Goal: Transaction & Acquisition: Purchase product/service

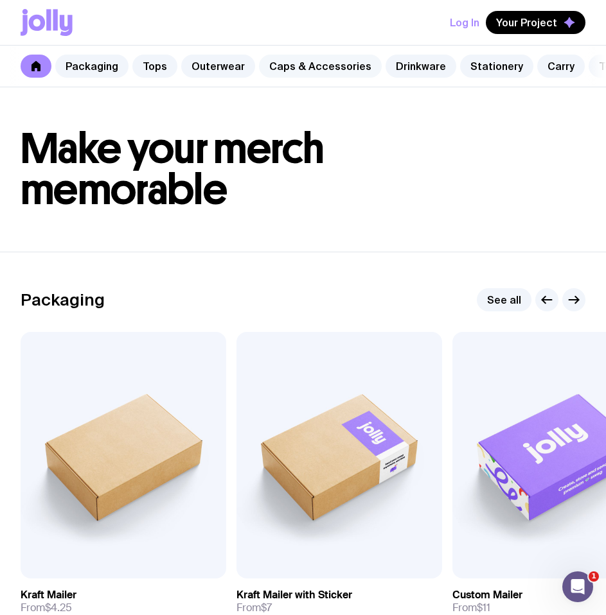
click at [297, 66] on link "Caps & Accessories" at bounding box center [320, 66] width 123 height 23
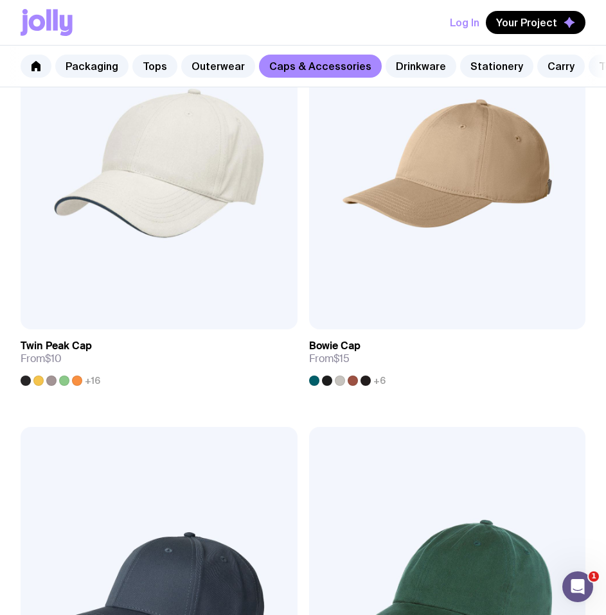
scroll to position [340, 0]
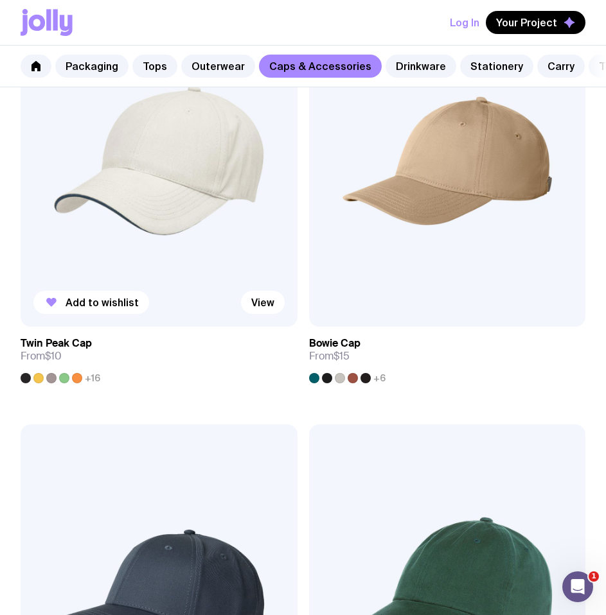
click at [231, 170] on img at bounding box center [159, 161] width 277 height 332
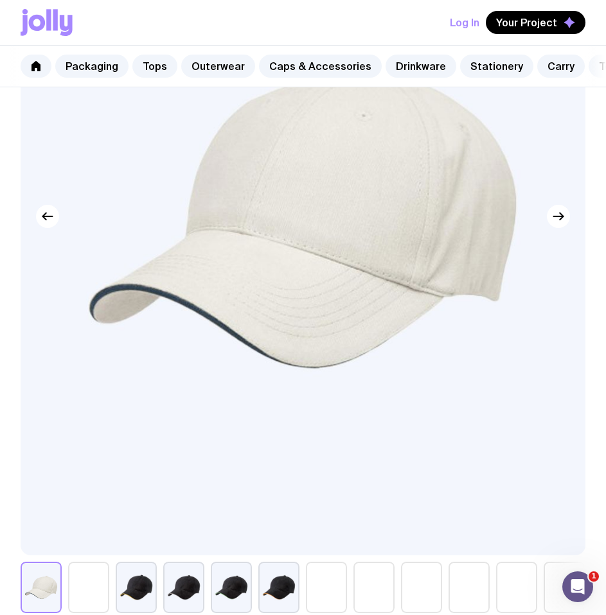
scroll to position [781, 0]
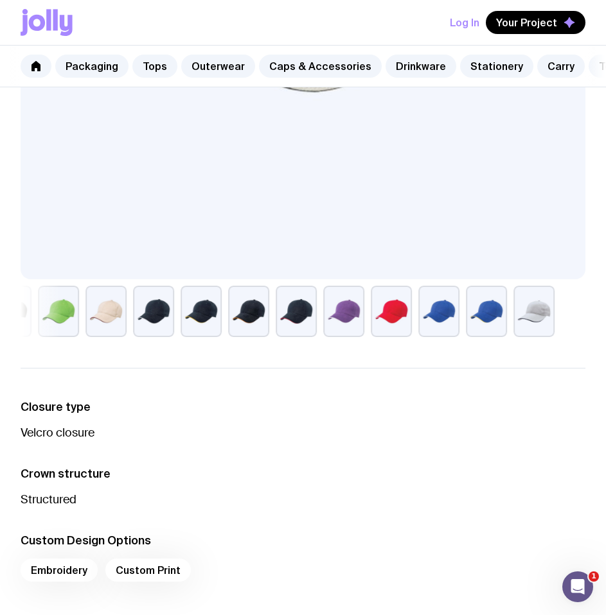
drag, startPoint x: 570, startPoint y: 320, endPoint x: -367, endPoint y: 353, distance: 937.6
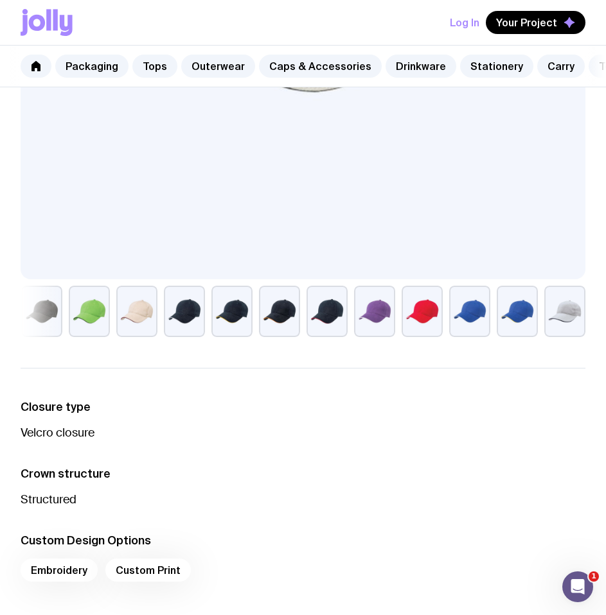
click at [482, 415] on h3 "Closure type" at bounding box center [303, 406] width 565 height 15
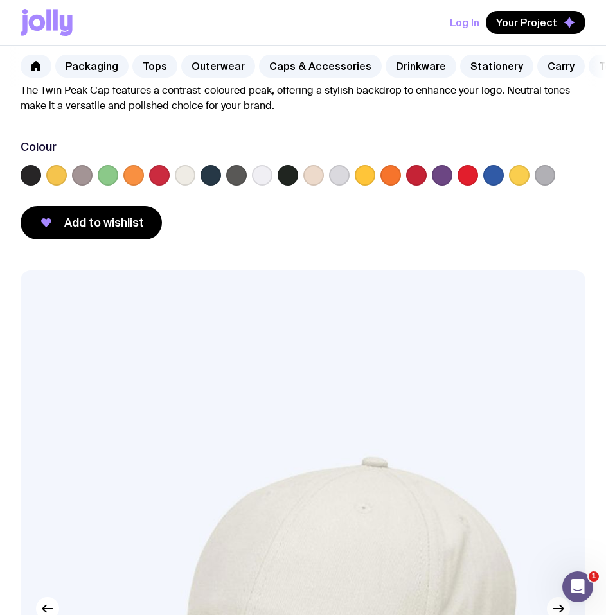
scroll to position [0, 0]
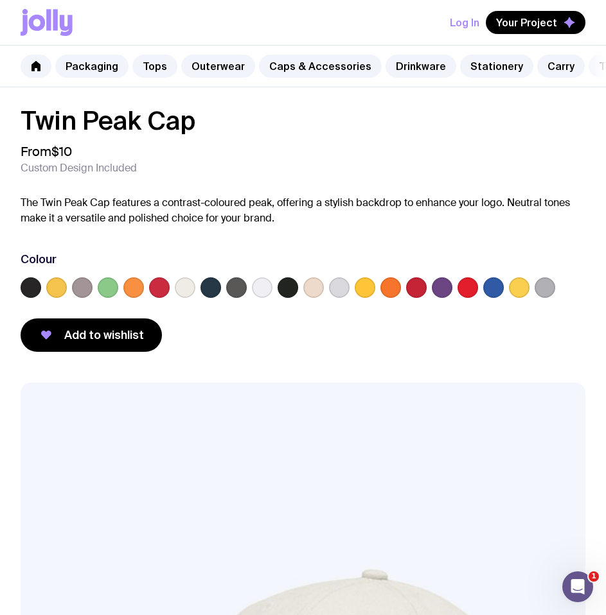
click at [256, 198] on div "Twin Peak Cap From $10 Custom Design Included The Twin Peak Cap features a cont…" at bounding box center [303, 230] width 565 height 244
click at [369, 240] on div "Twin Peak Cap From $10 Custom Design Included The Twin Peak Cap features a cont…" at bounding box center [303, 230] width 565 height 244
drag, startPoint x: 311, startPoint y: 225, endPoint x: 339, endPoint y: 227, distance: 27.7
click at [311, 225] on p "The Twin Peak Cap features a contrast-coloured peak, offering a stylish backdro…" at bounding box center [303, 210] width 565 height 31
click at [340, 226] on p "The Twin Peak Cap features a contrast-coloured peak, offering a stylish backdro…" at bounding box center [303, 210] width 565 height 31
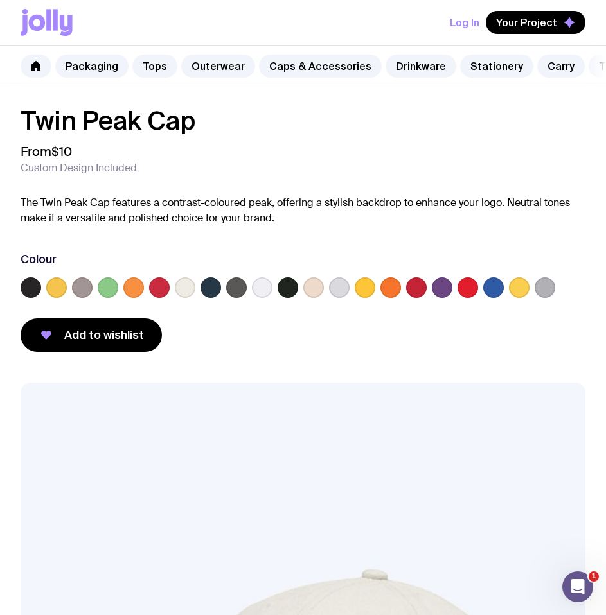
click at [210, 226] on p "The Twin Peak Cap features a contrast-coloured peak, offering a stylish backdro…" at bounding box center [303, 210] width 565 height 31
click at [326, 237] on div "Twin Peak Cap From $10 Custom Design Included The Twin Peak Cap features a cont…" at bounding box center [303, 230] width 565 height 244
click at [266, 290] on label at bounding box center [262, 287] width 21 height 21
click at [0, 0] on input "radio" at bounding box center [0, 0] width 0 height 0
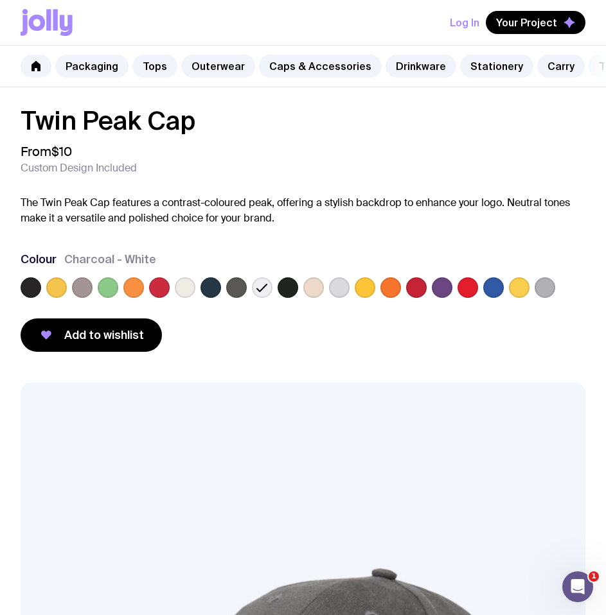
click at [496, 294] on label at bounding box center [493, 287] width 21 height 21
click at [0, 0] on input "radio" at bounding box center [0, 0] width 0 height 0
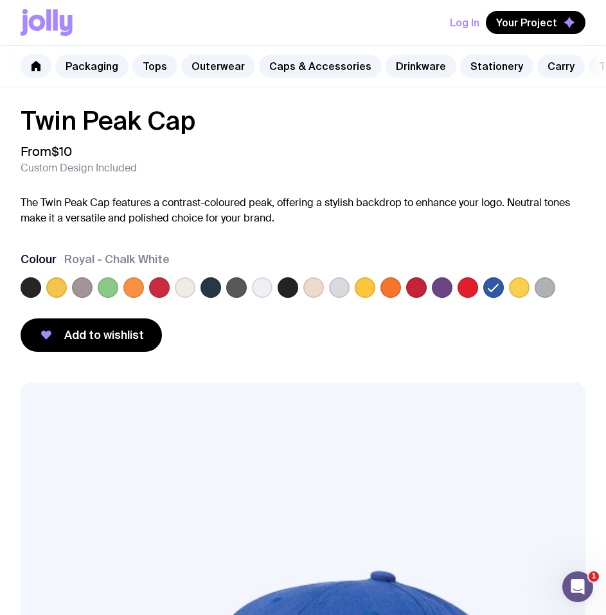
click at [493, 292] on icon at bounding box center [493, 288] width 10 height 7
click at [0, 0] on input "radio" at bounding box center [0, 0] width 0 height 0
click at [193, 298] on label at bounding box center [185, 287] width 21 height 21
click at [0, 0] on input "radio" at bounding box center [0, 0] width 0 height 0
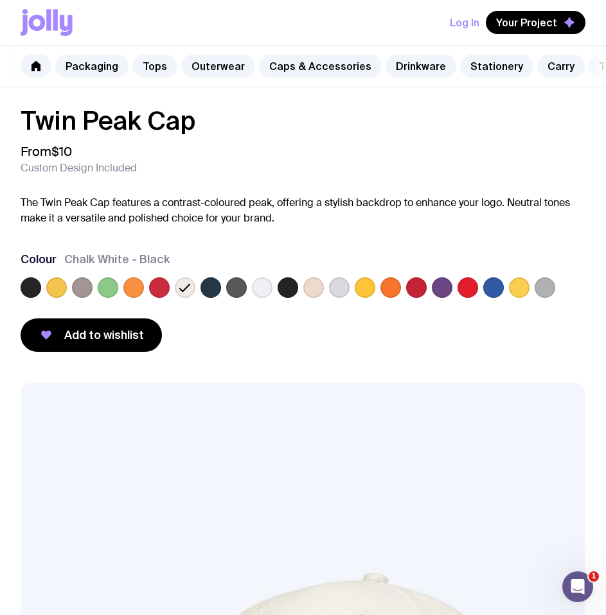
click at [204, 293] on label at bounding box center [210, 287] width 21 height 21
click at [0, 0] on input "radio" at bounding box center [0, 0] width 0 height 0
click at [213, 292] on icon at bounding box center [211, 288] width 10 height 7
click at [0, 0] on input "radio" at bounding box center [0, 0] width 0 height 0
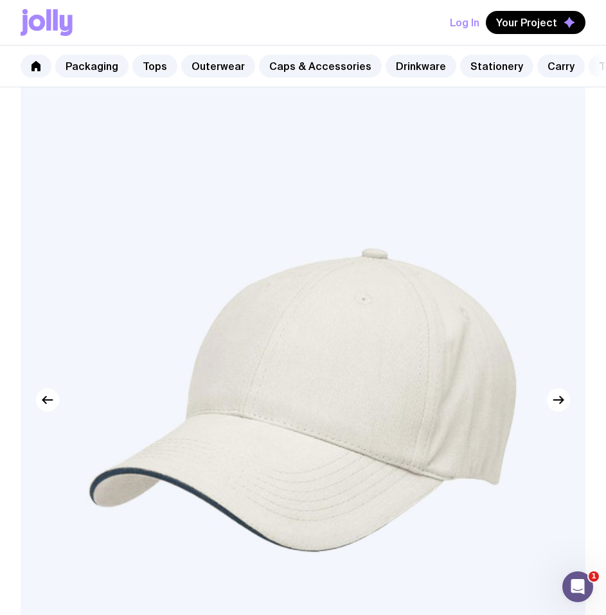
scroll to position [410, 0]
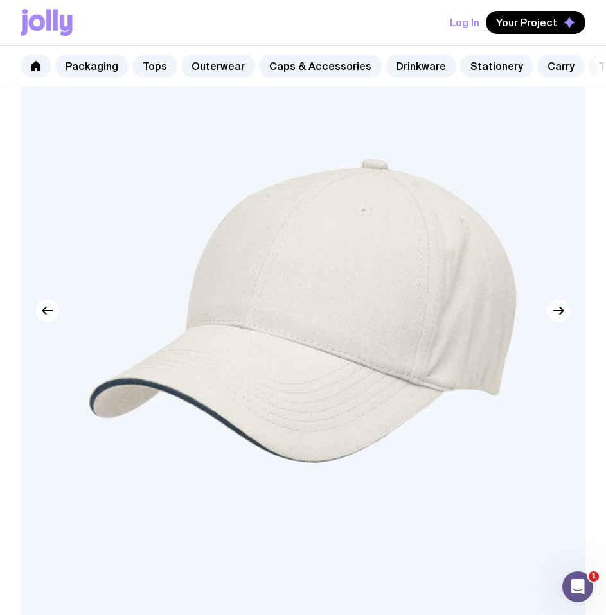
click at [551, 319] on icon "button" at bounding box center [557, 310] width 15 height 15
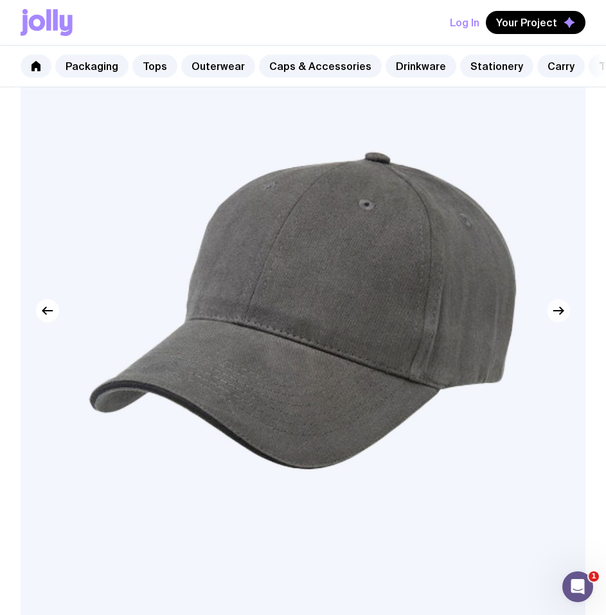
click at [558, 319] on icon "button" at bounding box center [557, 310] width 15 height 15
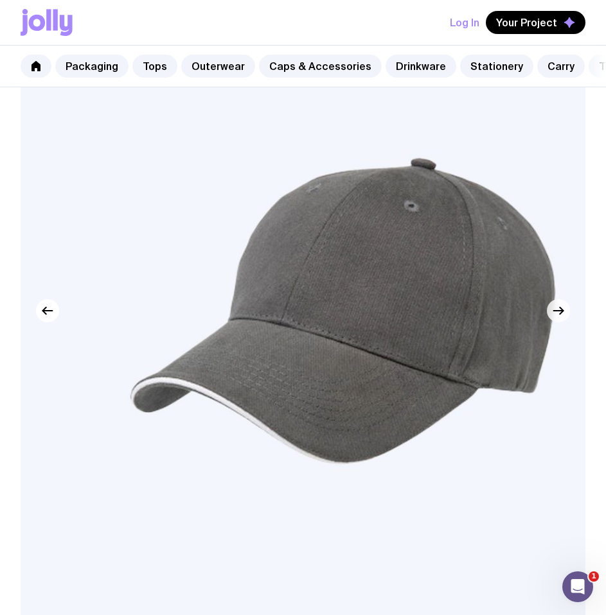
click at [558, 319] on icon "button" at bounding box center [557, 310] width 15 height 15
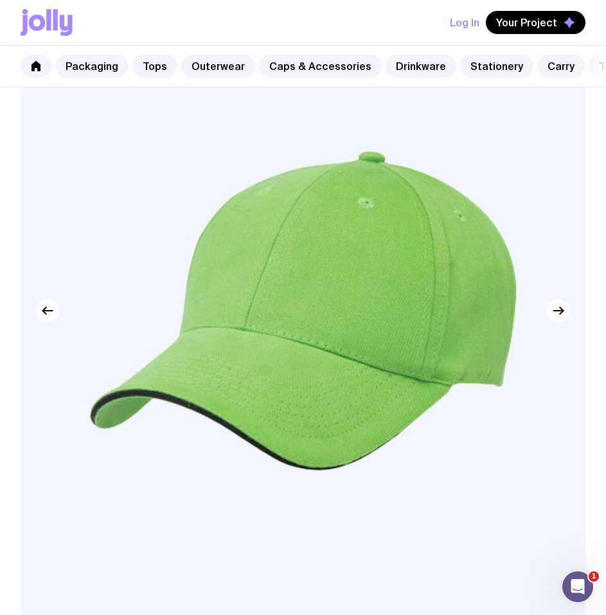
click at [558, 319] on icon "button" at bounding box center [557, 310] width 15 height 15
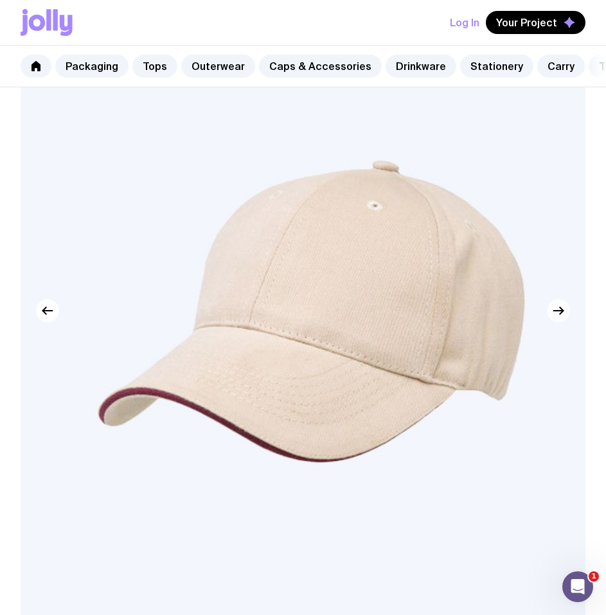
click at [558, 319] on icon "button" at bounding box center [557, 310] width 15 height 15
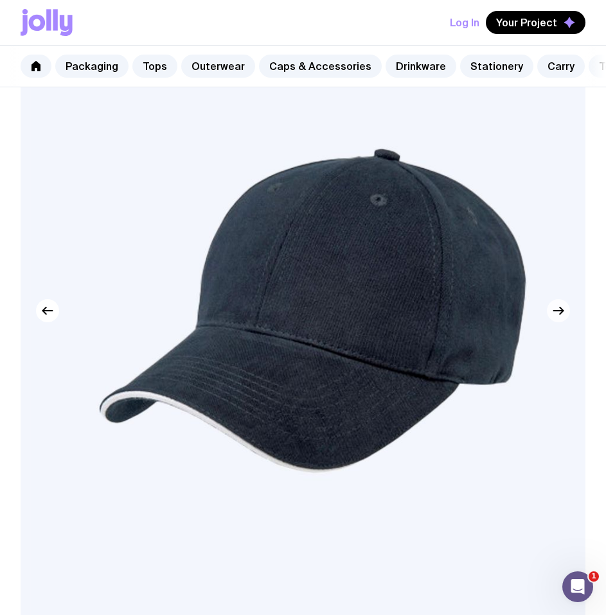
click at [558, 319] on icon "button" at bounding box center [557, 310] width 15 height 15
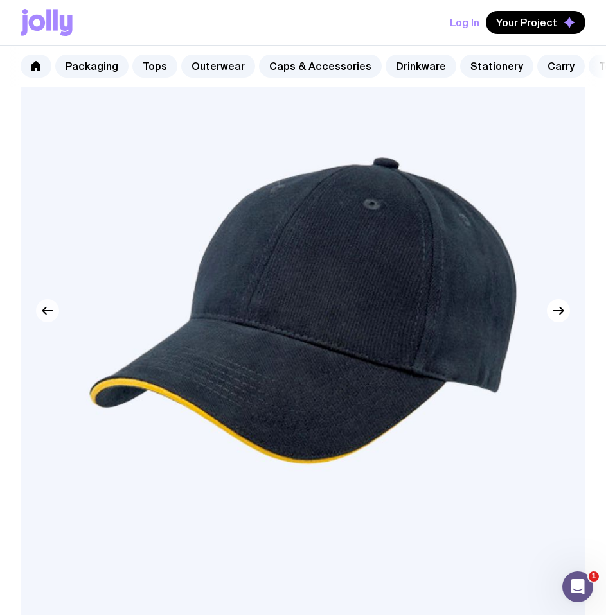
click at [46, 319] on icon "button" at bounding box center [47, 310] width 15 height 15
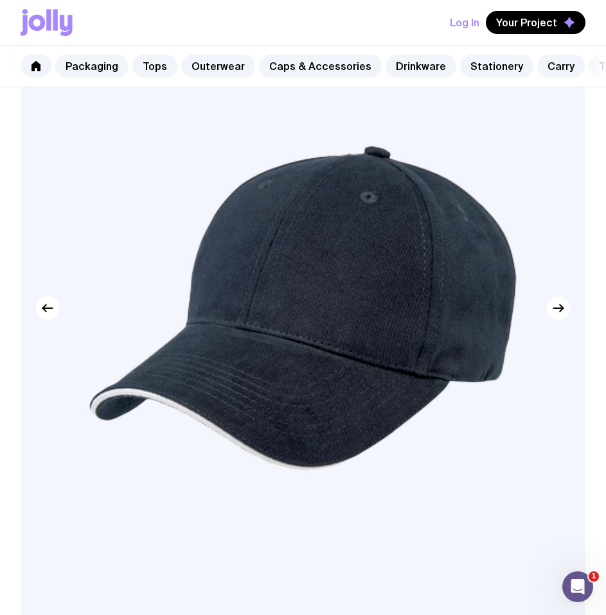
scroll to position [487, 0]
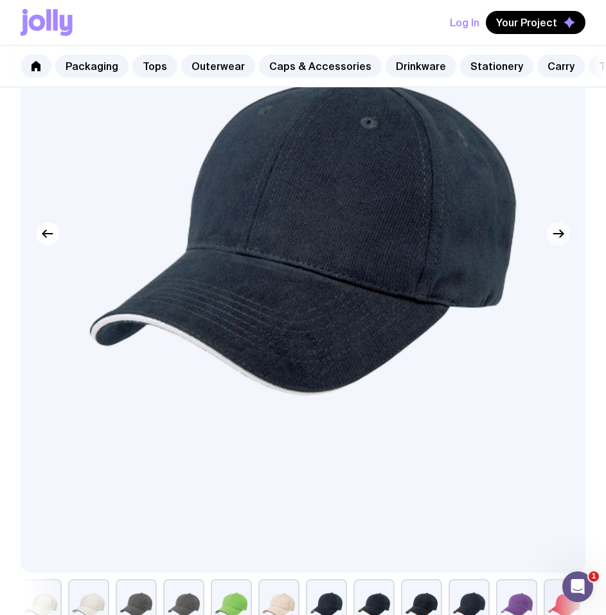
click at [556, 240] on icon "button" at bounding box center [557, 233] width 15 height 15
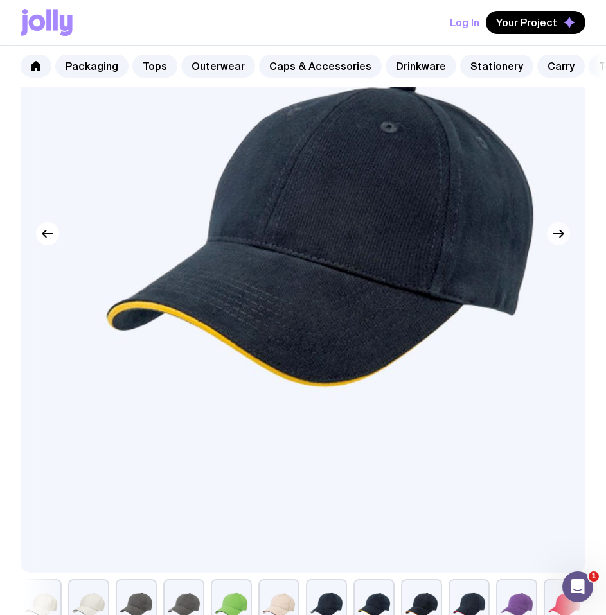
click at [556, 240] on icon "button" at bounding box center [557, 233] width 15 height 15
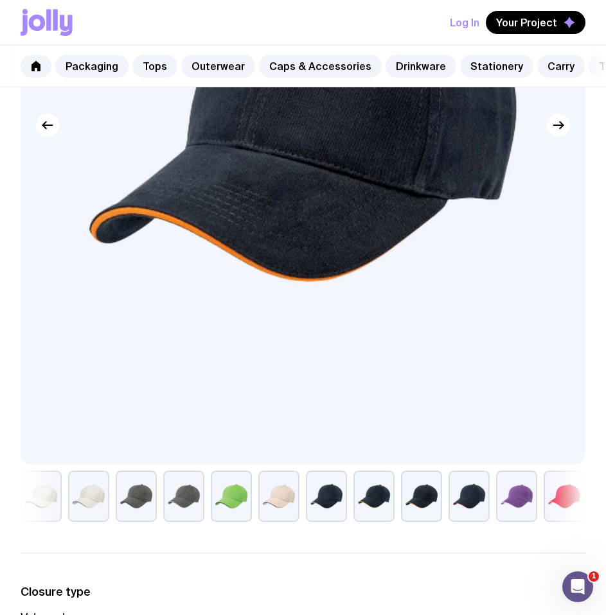
scroll to position [466, 0]
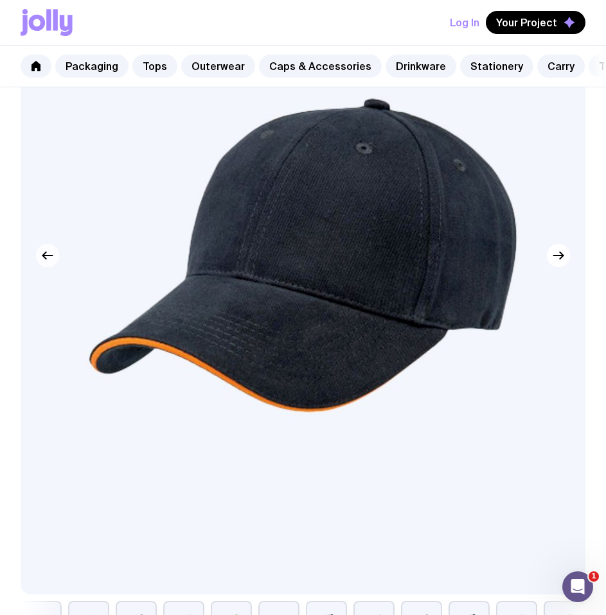
click at [44, 256] on button "button" at bounding box center [47, 255] width 23 height 23
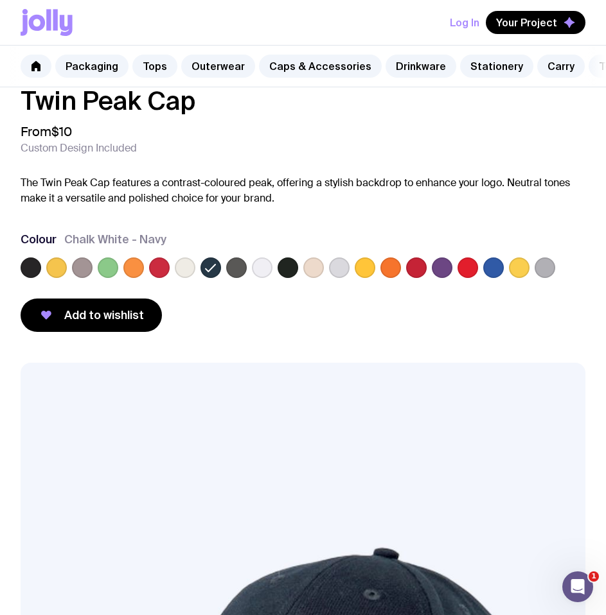
scroll to position [2, 0]
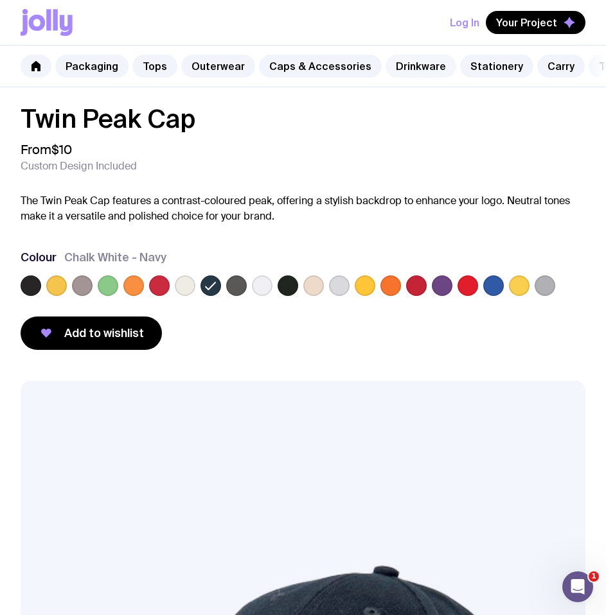
click at [407, 64] on link "Drinkware" at bounding box center [420, 66] width 71 height 23
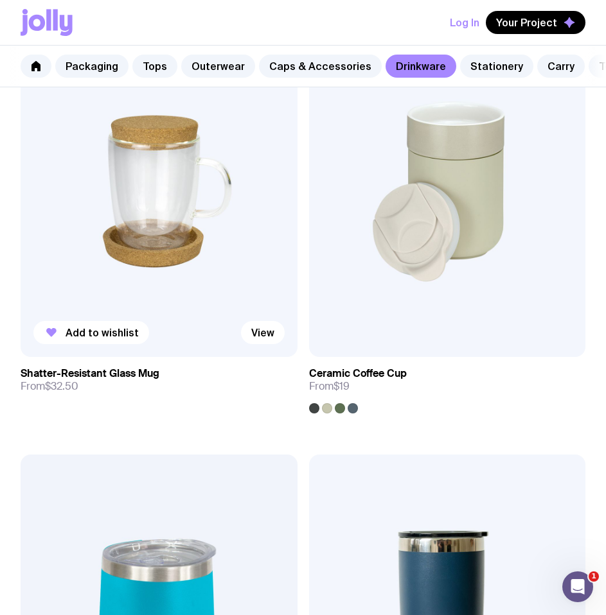
scroll to position [737, 0]
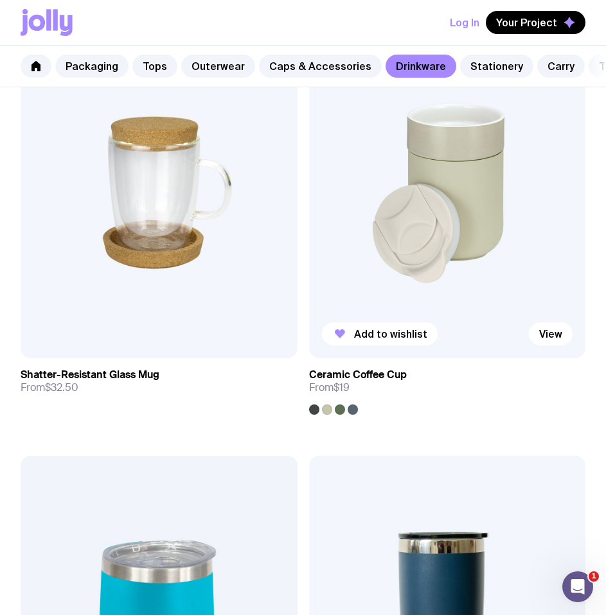
click at [421, 273] on img at bounding box center [447, 193] width 277 height 332
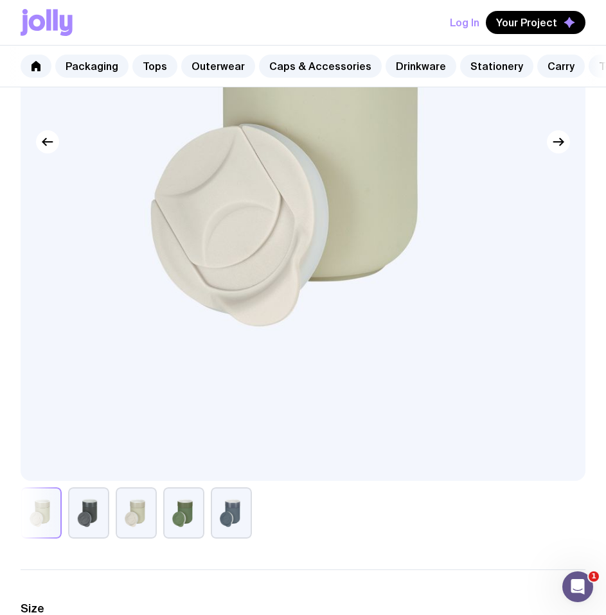
scroll to position [572, 0]
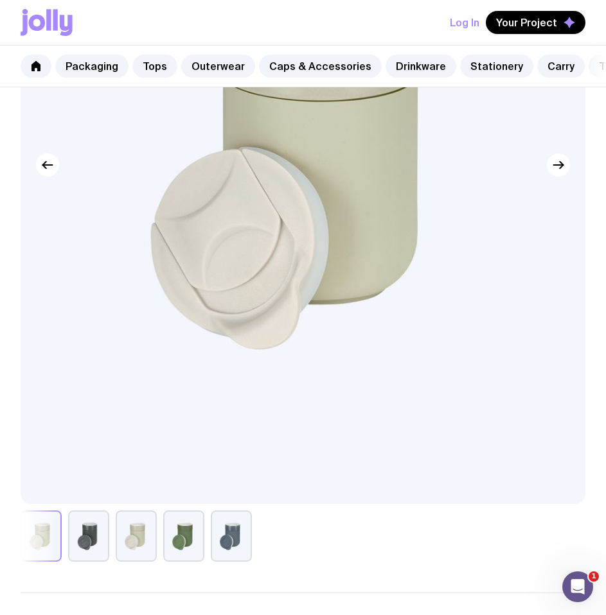
click at [241, 556] on button "button" at bounding box center [231, 536] width 41 height 51
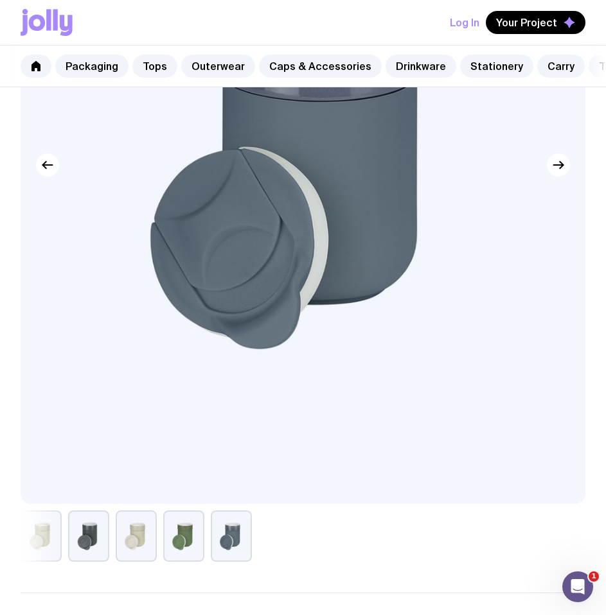
click at [85, 545] on button "button" at bounding box center [88, 536] width 41 height 51
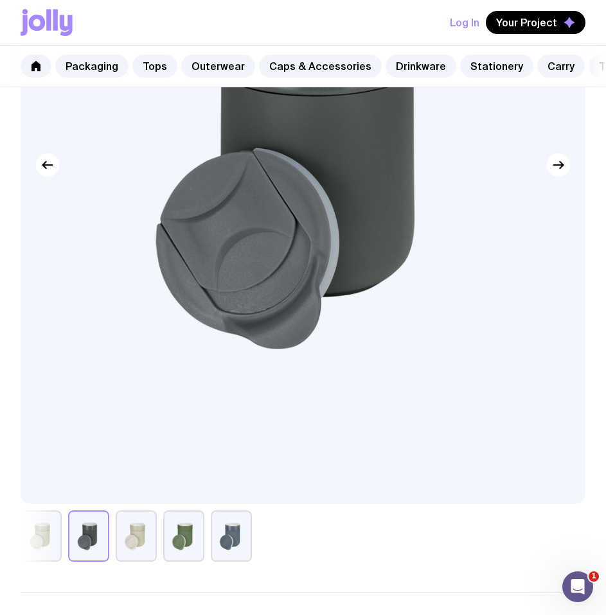
drag, startPoint x: 223, startPoint y: 535, endPoint x: 272, endPoint y: 538, distance: 48.2
click at [224, 535] on button "button" at bounding box center [231, 536] width 41 height 51
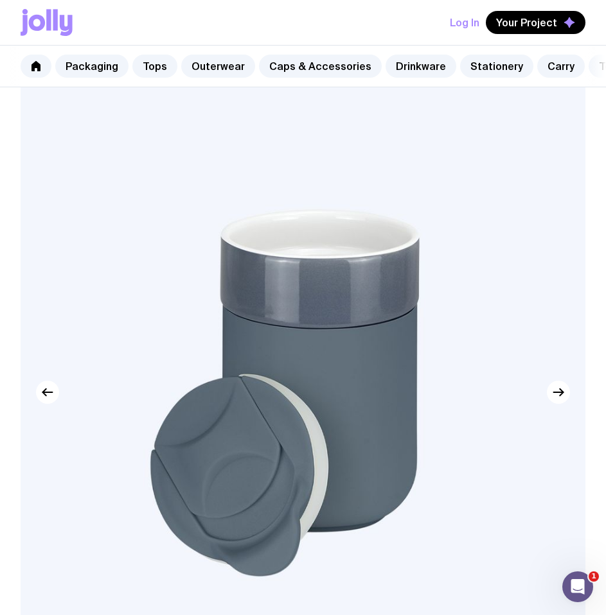
scroll to position [342, 0]
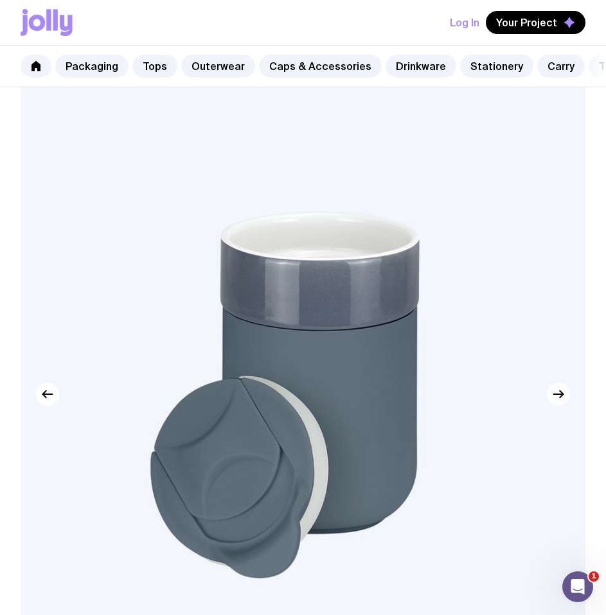
click at [566, 405] on button "button" at bounding box center [558, 394] width 23 height 23
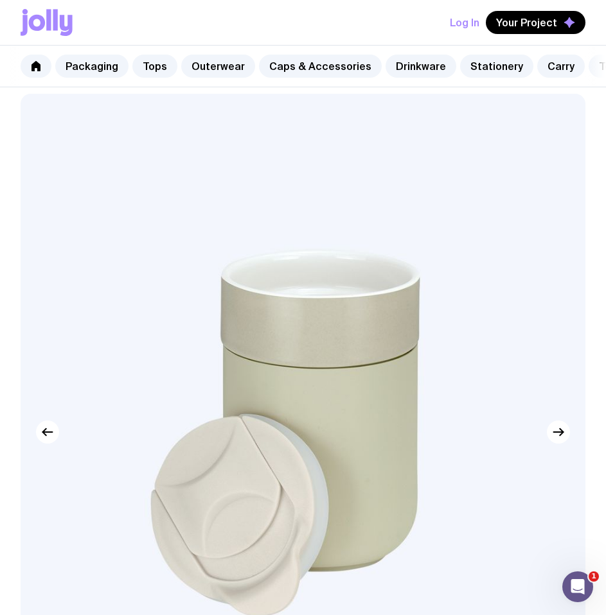
scroll to position [0, 0]
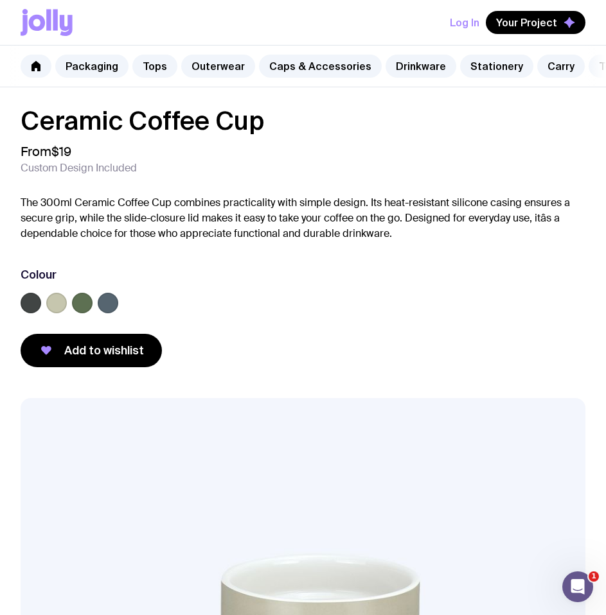
click at [249, 134] on h1 "Ceramic Coffee Cup" at bounding box center [303, 121] width 565 height 26
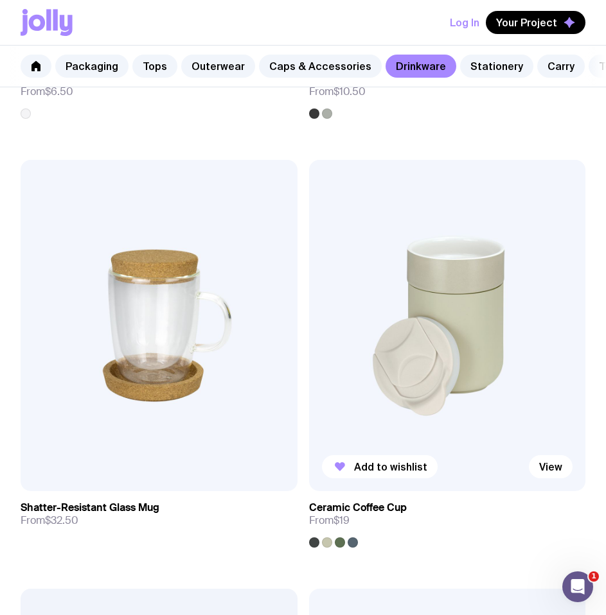
scroll to position [752, 0]
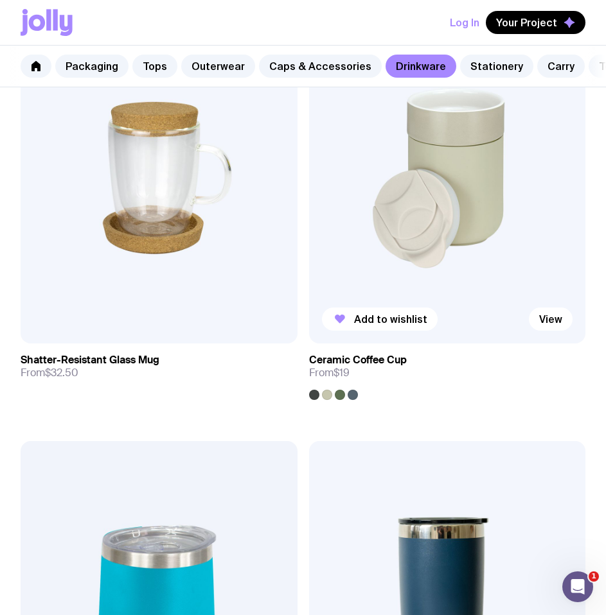
click at [437, 198] on img at bounding box center [447, 178] width 277 height 332
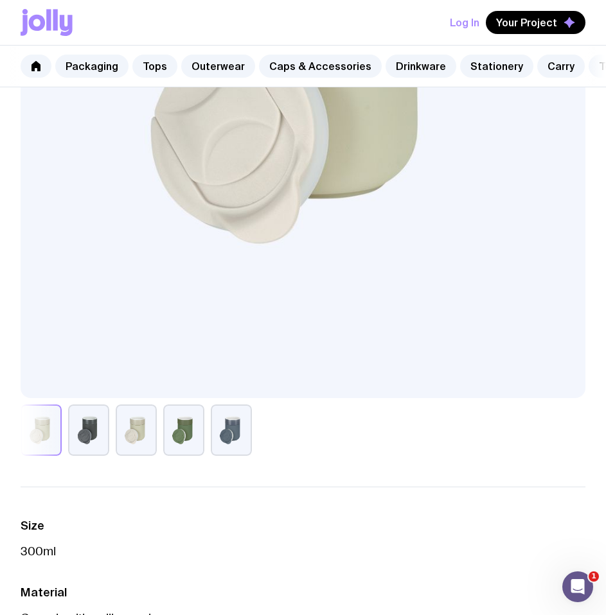
click at [227, 444] on button "button" at bounding box center [231, 430] width 41 height 51
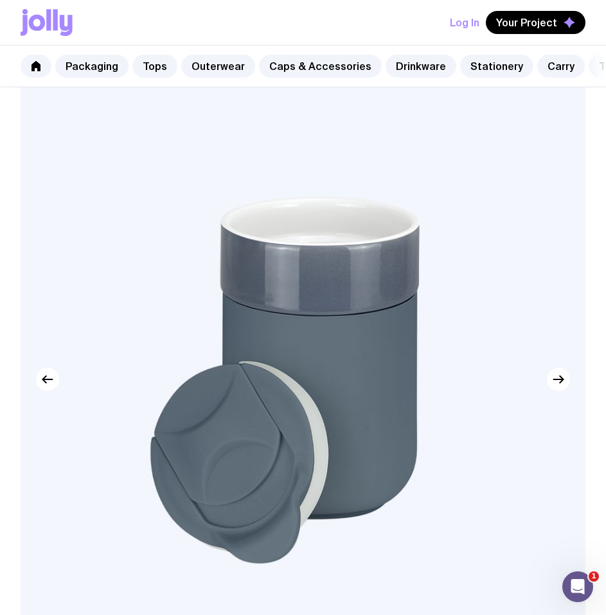
scroll to position [350, 0]
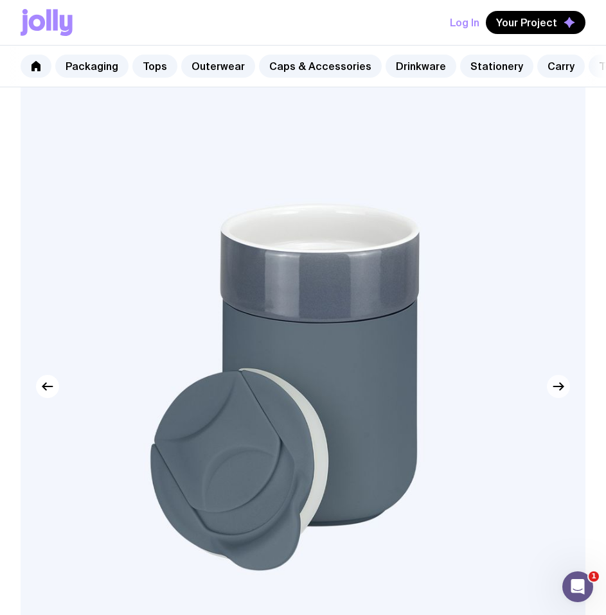
click at [566, 397] on button "button" at bounding box center [558, 386] width 23 height 23
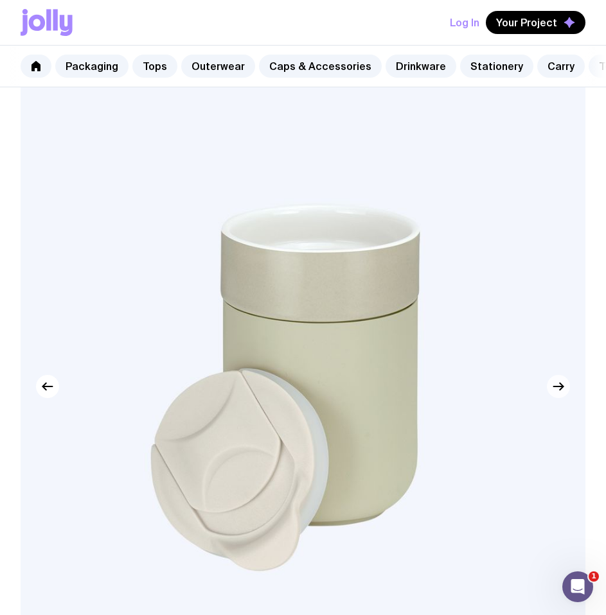
click at [564, 394] on icon "button" at bounding box center [557, 386] width 15 height 15
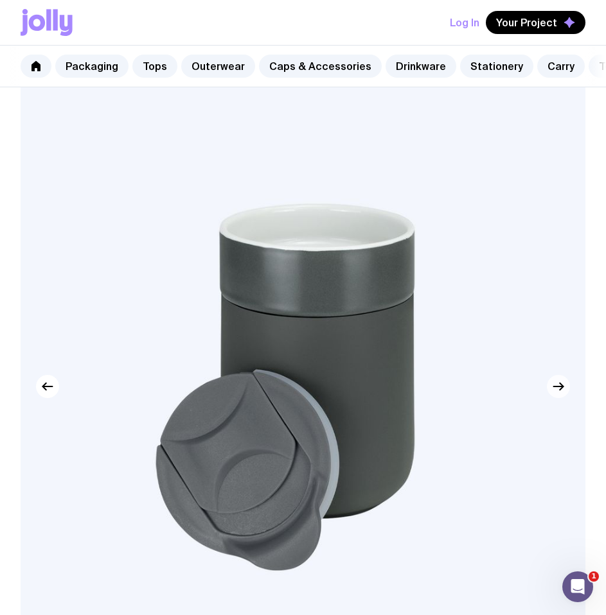
click at [553, 398] on button "button" at bounding box center [558, 386] width 23 height 23
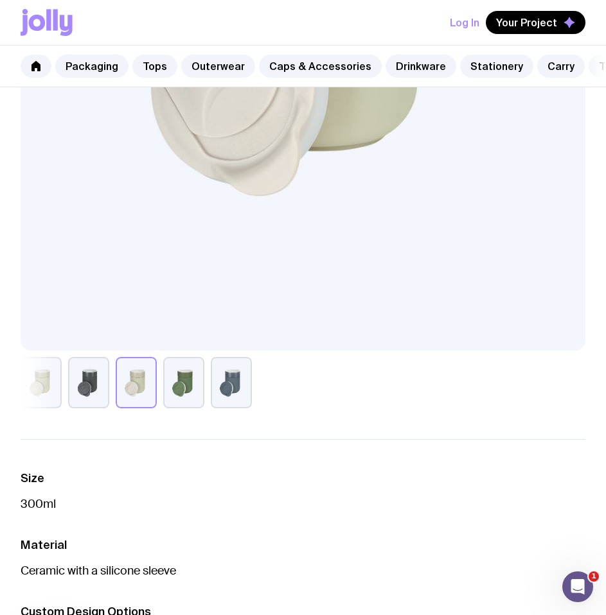
click at [400, 408] on div at bounding box center [303, 382] width 565 height 51
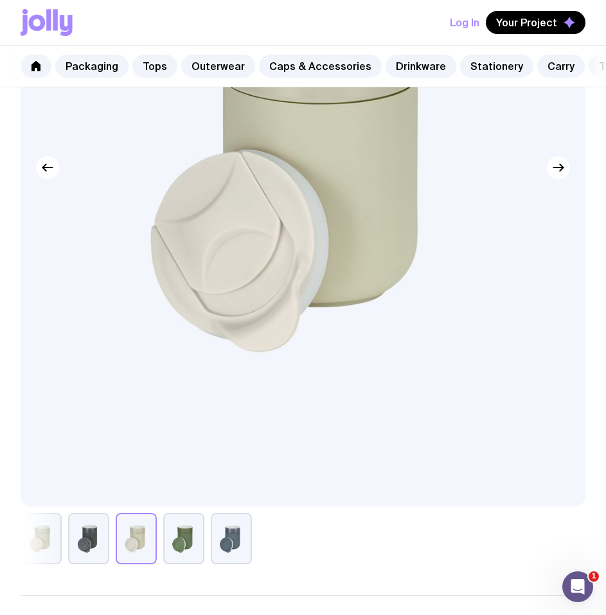
scroll to position [579, 0]
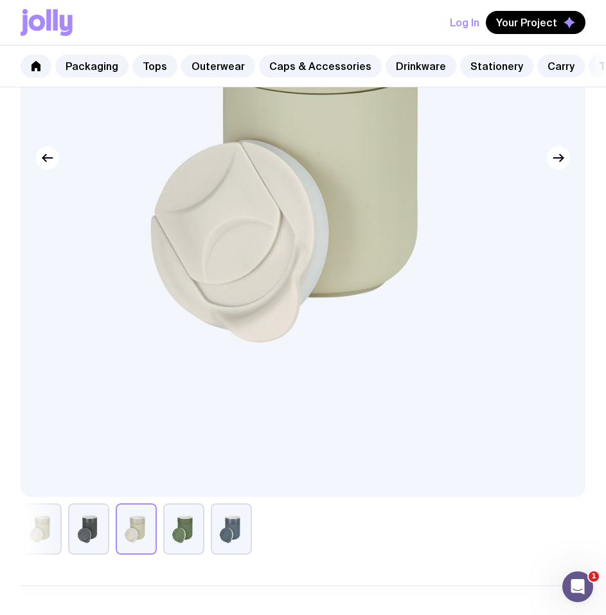
click at [227, 528] on button "button" at bounding box center [231, 529] width 41 height 51
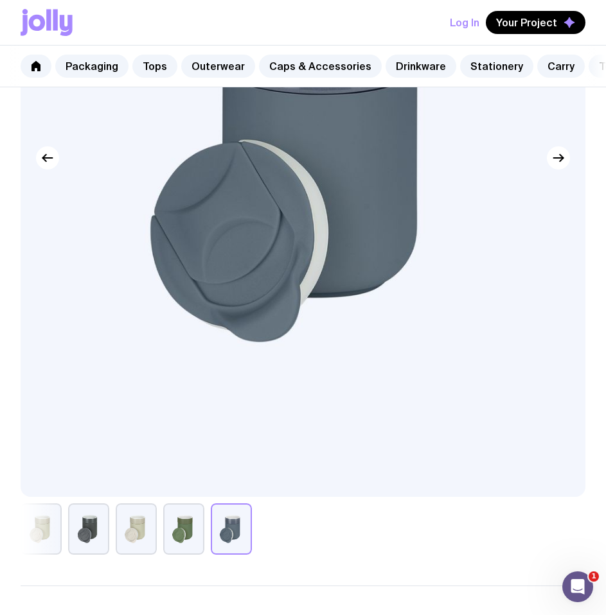
click at [202, 539] on button "button" at bounding box center [183, 529] width 41 height 51
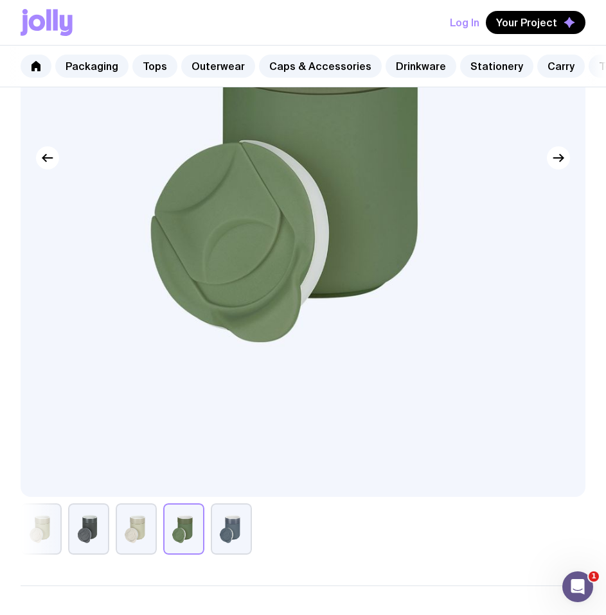
click at [114, 542] on div at bounding box center [303, 529] width 565 height 51
click at [83, 541] on button "button" at bounding box center [88, 529] width 41 height 51
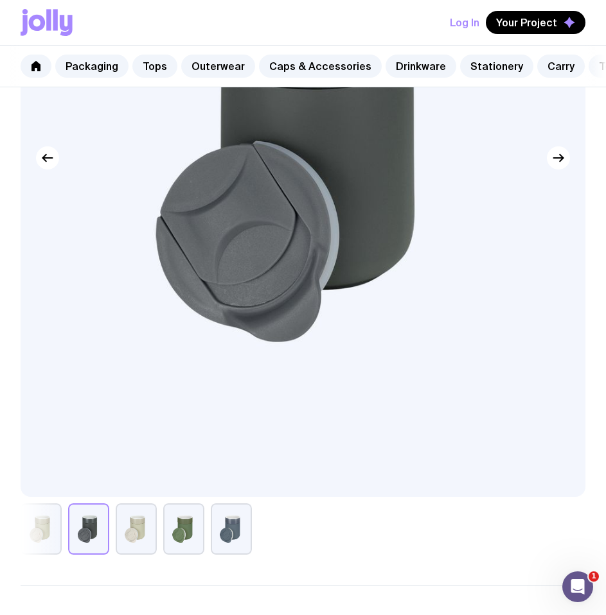
click at [36, 550] on button "button" at bounding box center [41, 529] width 41 height 51
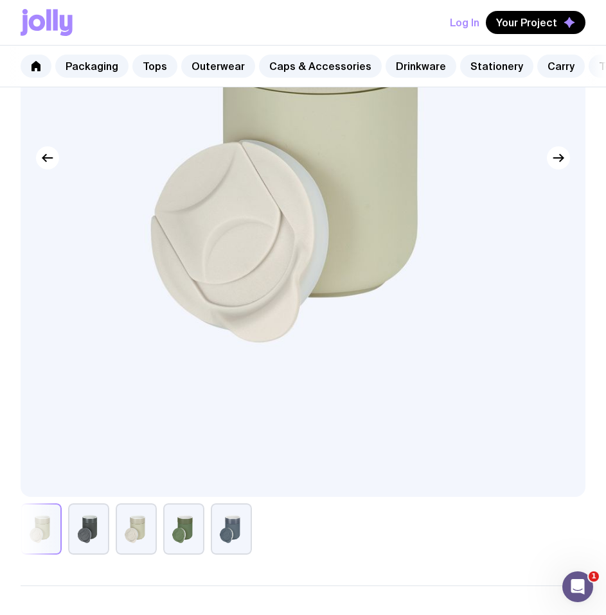
click at [85, 545] on button "button" at bounding box center [88, 529] width 41 height 51
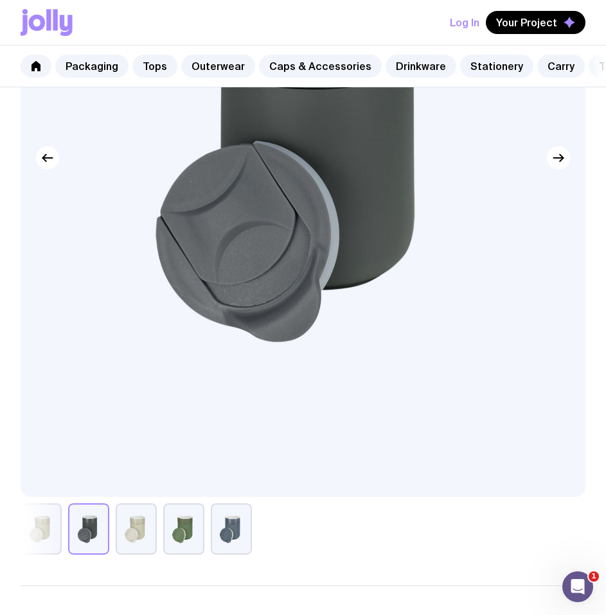
click at [120, 545] on button "button" at bounding box center [136, 529] width 41 height 51
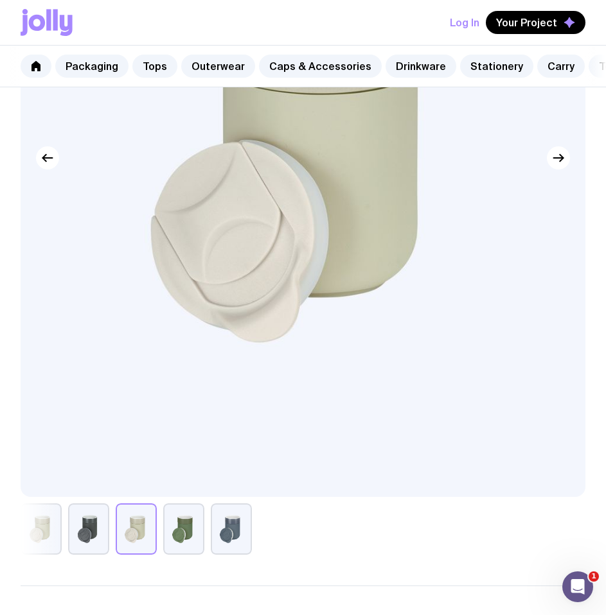
click at [159, 545] on div at bounding box center [303, 529] width 565 height 51
click at [194, 544] on button "button" at bounding box center [183, 529] width 41 height 51
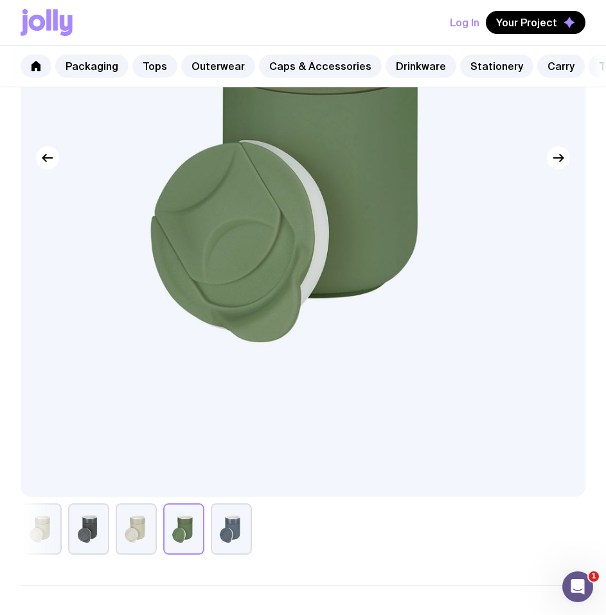
click at [240, 546] on button "button" at bounding box center [231, 529] width 41 height 51
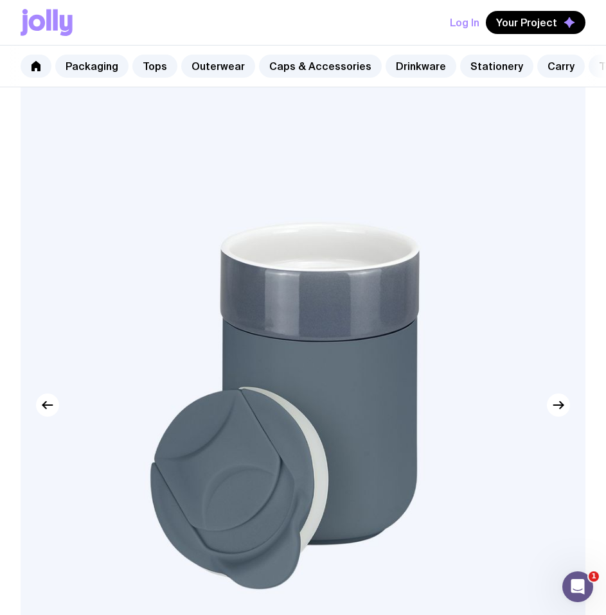
scroll to position [333, 0]
click at [376, 358] on img at bounding box center [303, 405] width 565 height 678
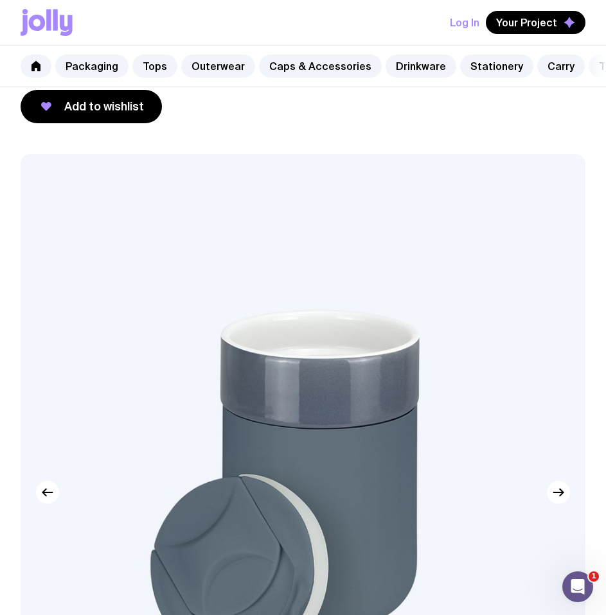
scroll to position [306, 0]
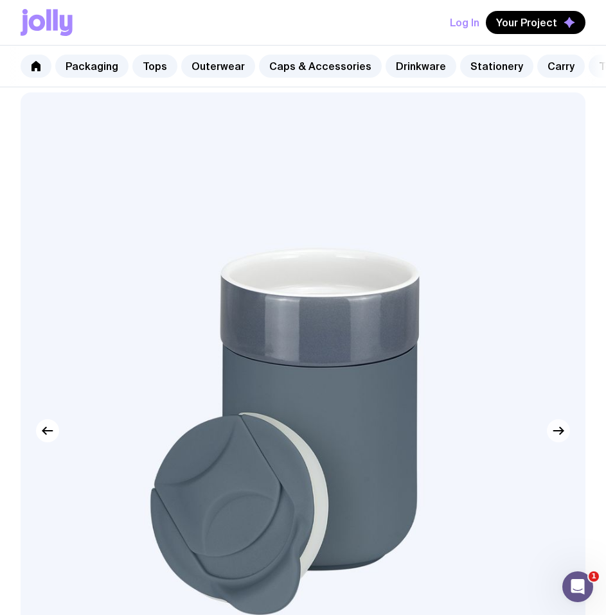
click at [553, 439] on icon "button" at bounding box center [557, 430] width 15 height 15
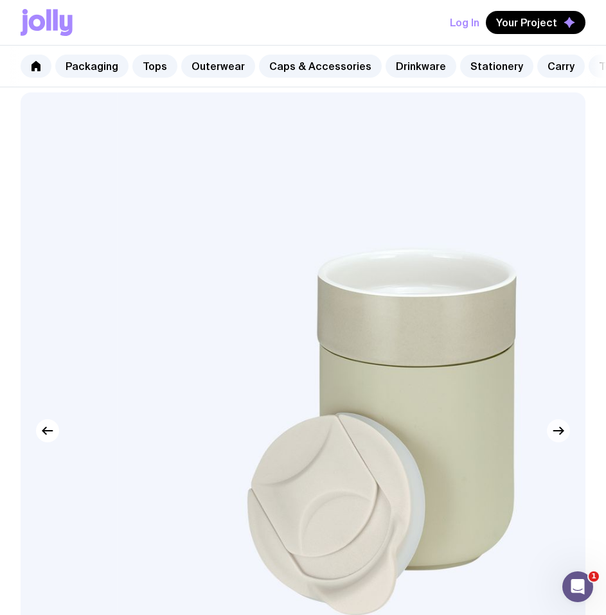
click at [556, 439] on icon "button" at bounding box center [557, 430] width 15 height 15
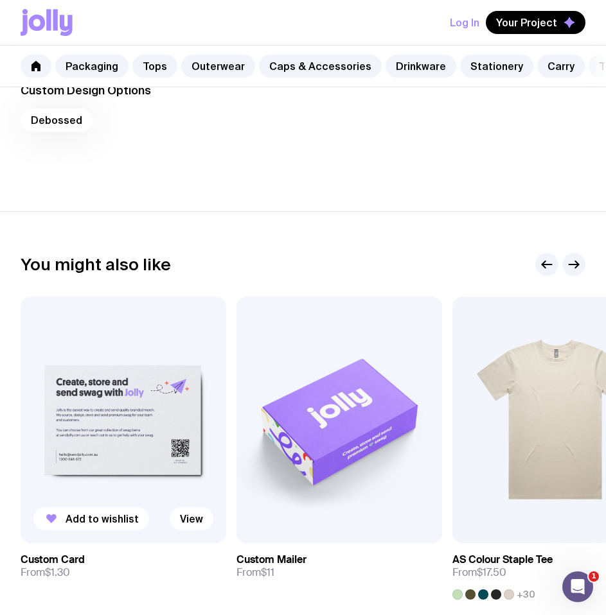
scroll to position [1317, 0]
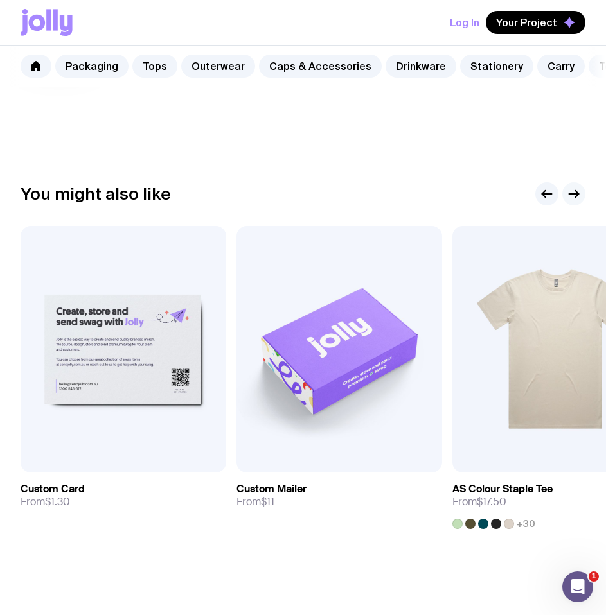
click at [573, 198] on icon "button" at bounding box center [573, 193] width 15 height 15
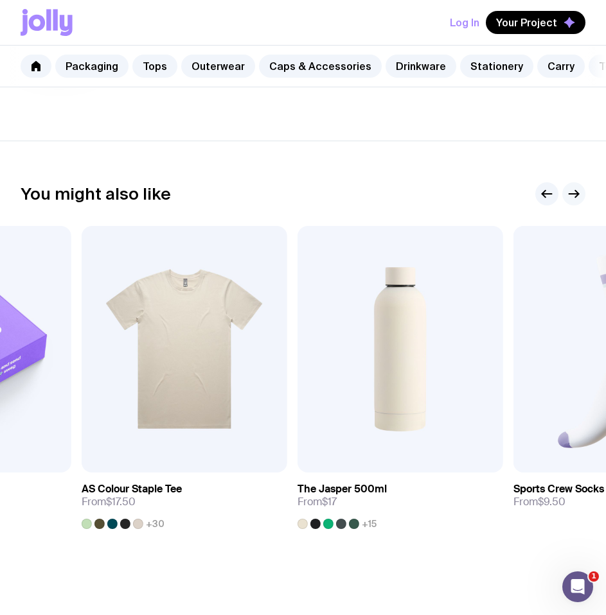
click at [573, 198] on icon "button" at bounding box center [573, 193] width 15 height 15
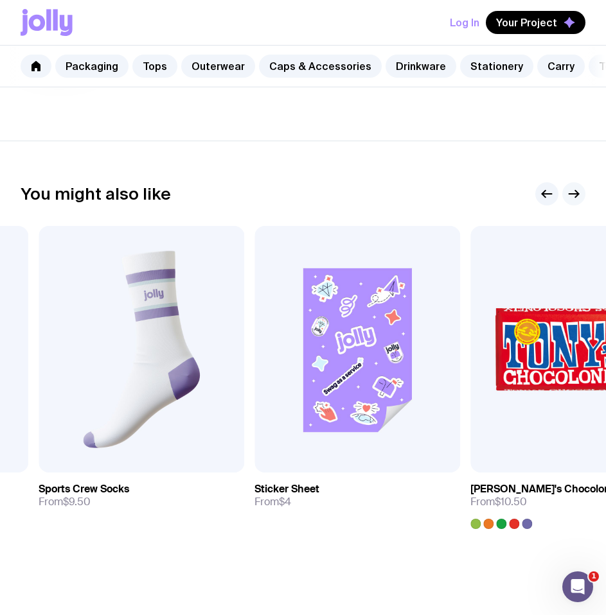
click at [573, 198] on icon "button" at bounding box center [573, 193] width 15 height 15
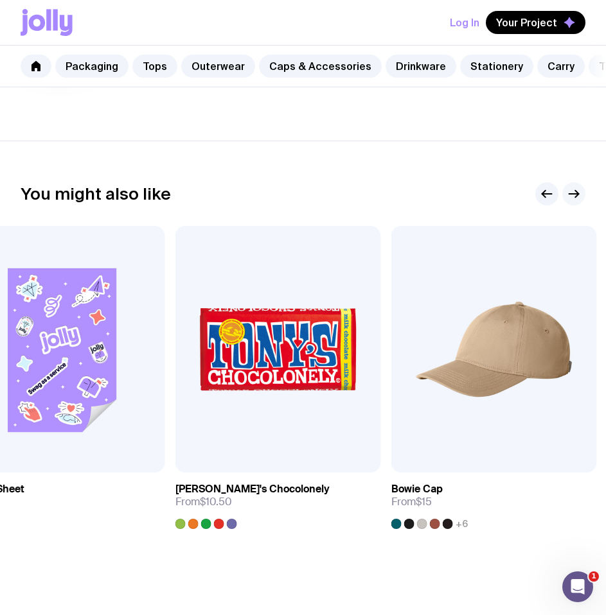
click at [573, 198] on icon "button" at bounding box center [573, 193] width 15 height 15
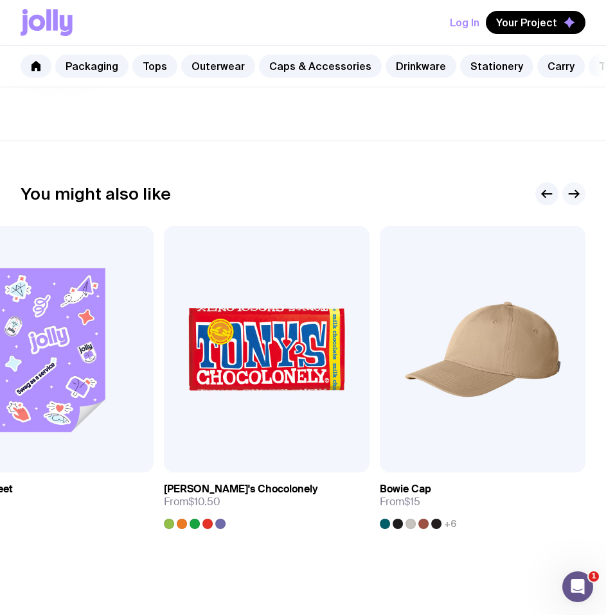
click at [573, 198] on icon "button" at bounding box center [573, 193] width 15 height 15
click at [572, 202] on icon "button" at bounding box center [573, 193] width 15 height 15
click at [572, 200] on icon "button" at bounding box center [573, 193] width 15 height 15
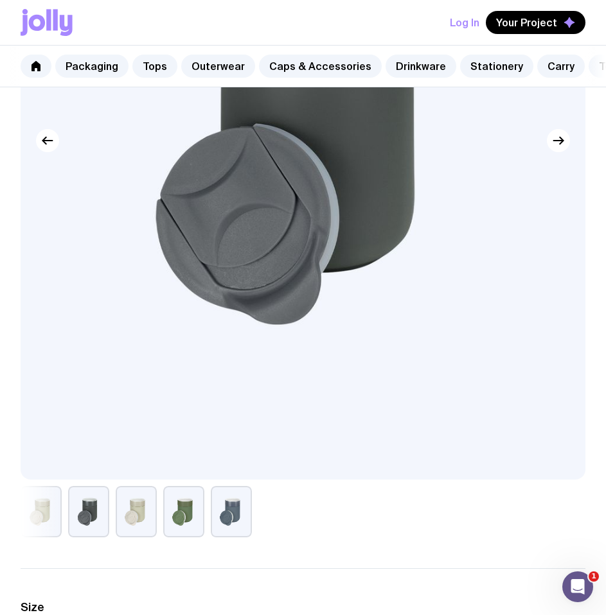
scroll to position [0, 0]
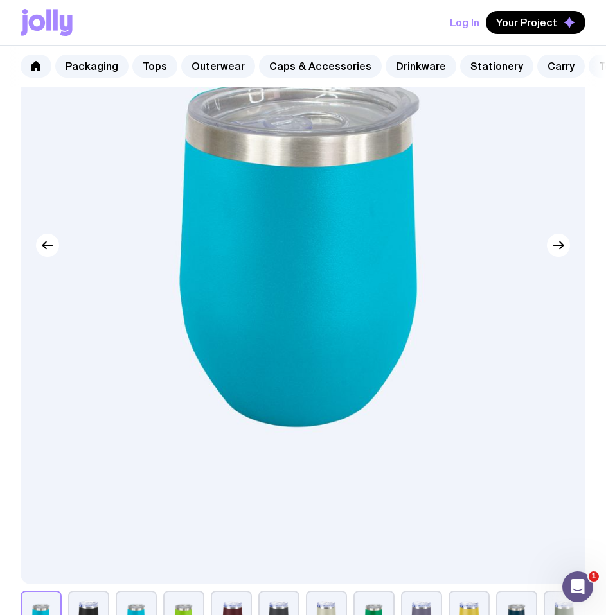
scroll to position [807, 0]
